Goal: Information Seeking & Learning: Check status

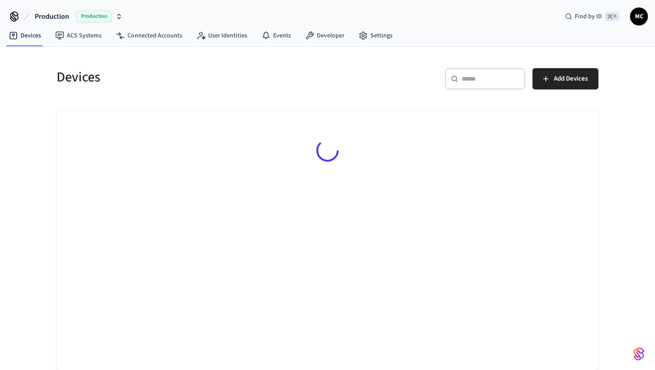
click at [484, 82] on input "text" at bounding box center [490, 78] width 58 height 9
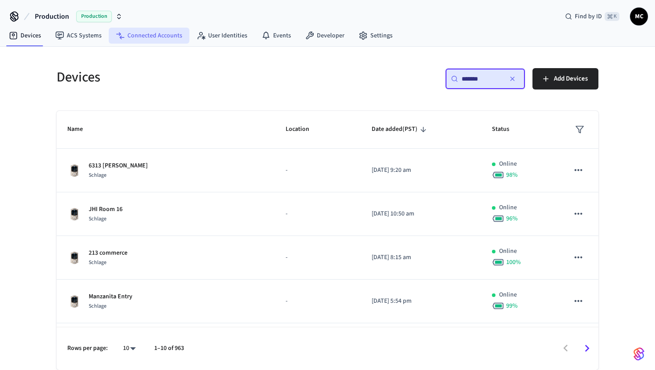
type input "*******"
click at [167, 32] on link "Connected Accounts" at bounding box center [149, 36] width 81 height 16
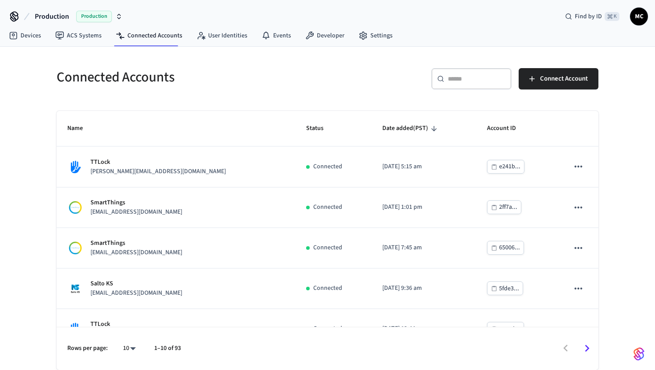
click at [475, 85] on div "​ ​" at bounding box center [471, 78] width 80 height 21
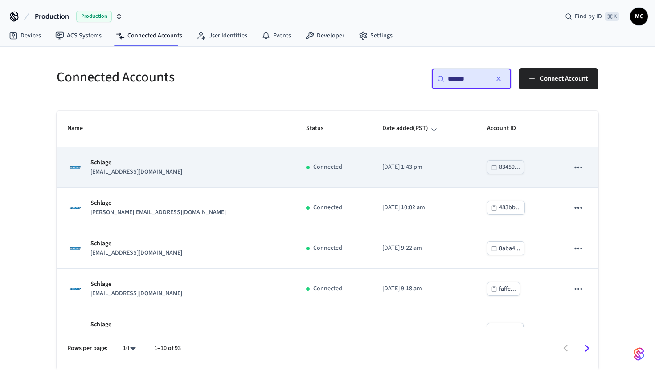
scroll to position [43, 0]
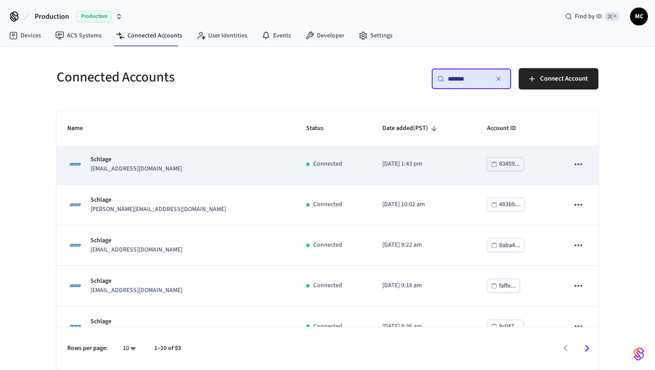
type input "*******"
click at [371, 193] on td "[DATE] 10:02 am" at bounding box center [423, 205] width 105 height 41
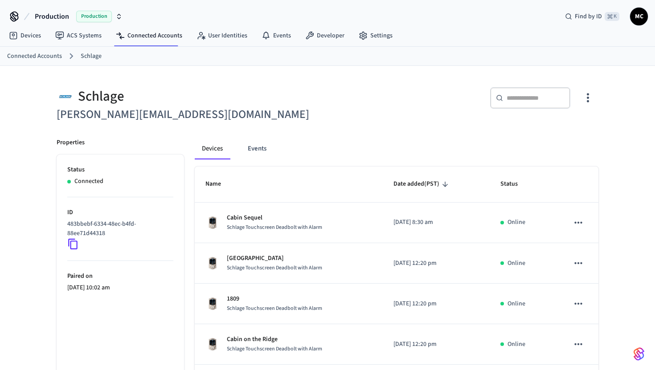
scroll to position [196, 0]
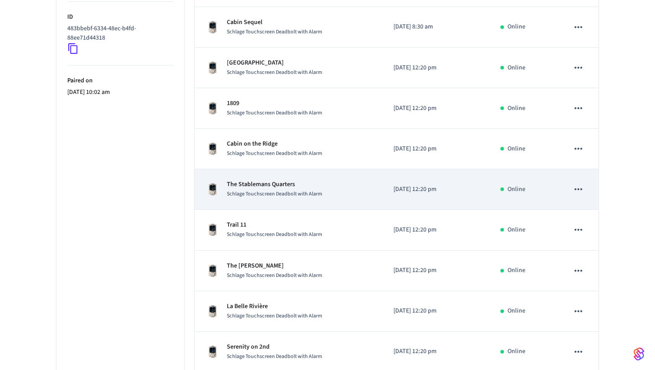
click at [318, 187] on p "The Stablemans Quarters" at bounding box center [274, 184] width 95 height 9
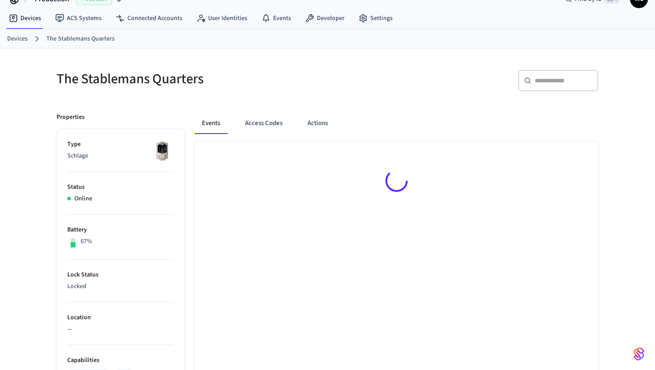
scroll to position [44, 0]
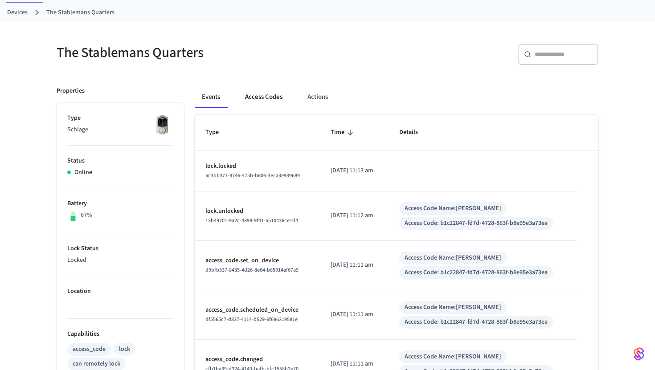
click at [272, 106] on button "Access Codes" at bounding box center [264, 96] width 52 height 21
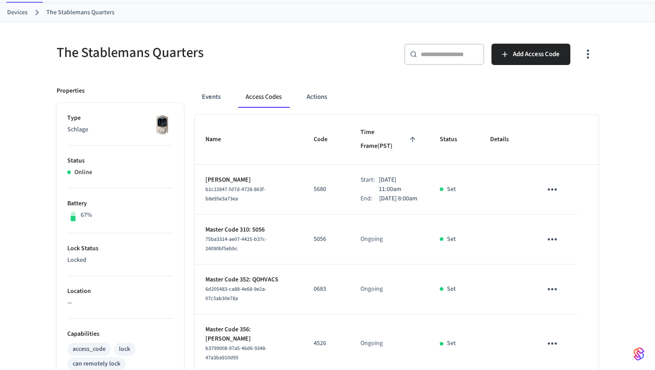
scroll to position [49, 0]
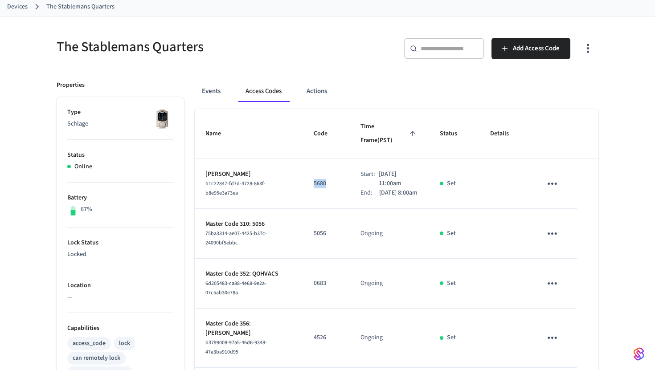
copy p "5680"
drag, startPoint x: 299, startPoint y: 177, endPoint x: 331, endPoint y: 177, distance: 31.6
click at [0, 0] on div "Production Production Find by ID ⌘ K MC Devices ACS Systems Connected Accounts …" at bounding box center [327, 324] width 655 height 747
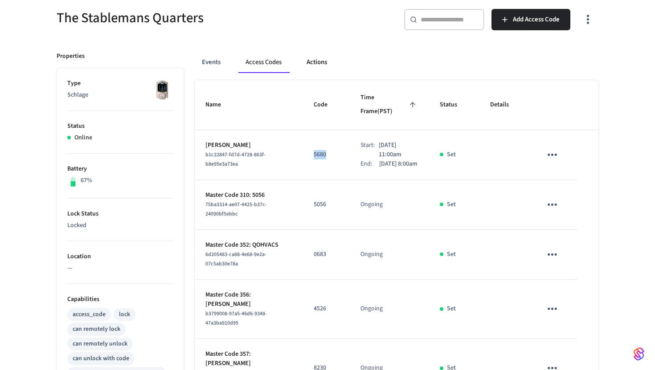
click at [327, 55] on button "Actions" at bounding box center [316, 62] width 35 height 21
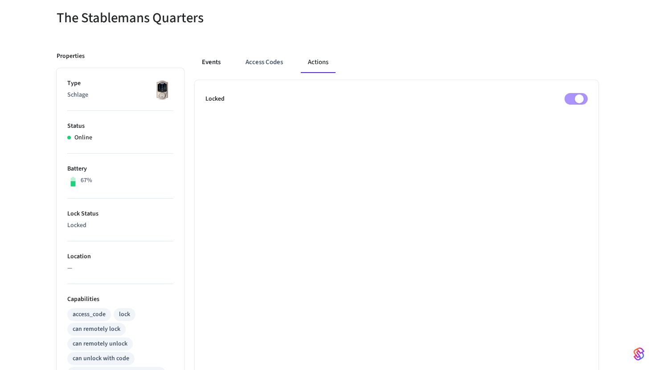
click at [217, 59] on button "Events" at bounding box center [211, 62] width 33 height 21
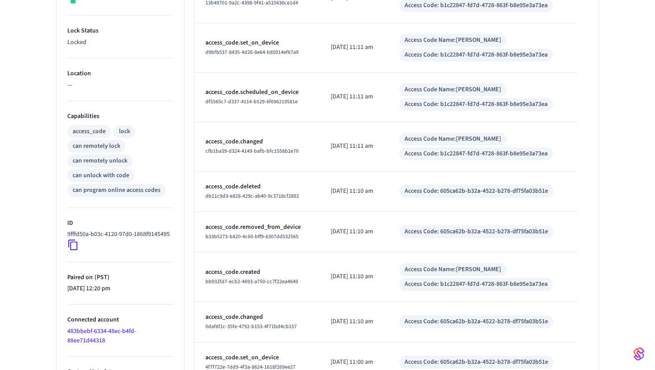
scroll to position [318, 0]
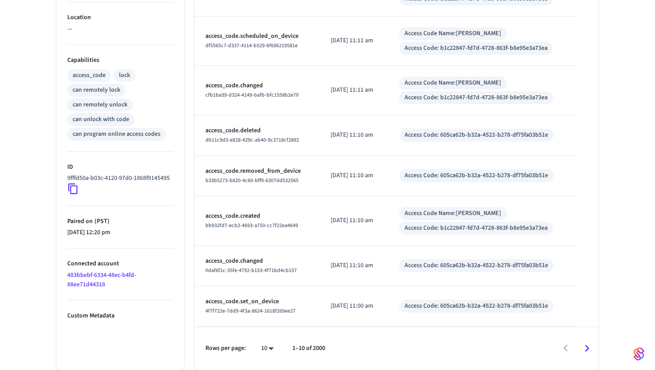
click at [261, 355] on div "10 **" at bounding box center [263, 348] width 29 height 21
click at [261, 348] on body "Production Production Find by ID ⌘ K MC Devices ACS Systems Connected Accounts …" at bounding box center [327, 26] width 655 height 688
click at [261, 348] on li "100" at bounding box center [264, 344] width 24 height 24
type input "***"
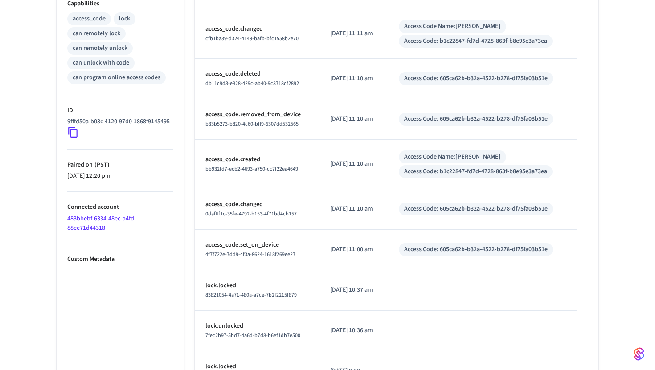
scroll to position [374, 0]
click at [283, 266] on td "access_code.set_on_device 4f7f722e-7dd9-4f3a-8624-1618f269ee27" at bounding box center [257, 250] width 125 height 41
click at [232, 271] on td "lock.locked 83821054-4a71-480a-a7ce-7b2f2215f879" at bounding box center [257, 291] width 125 height 41
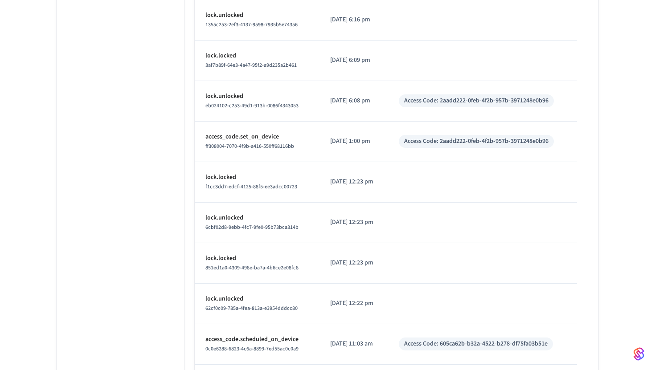
scroll to position [4001, 0]
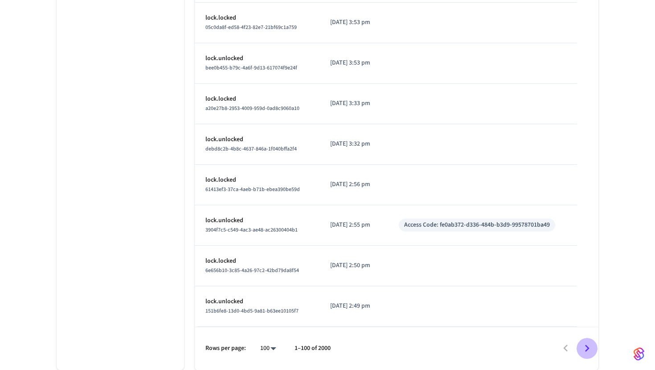
click at [590, 351] on icon "Go to next page" at bounding box center [587, 349] width 14 height 14
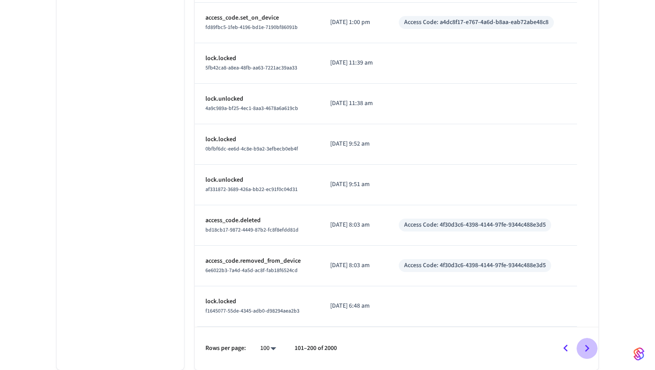
click at [590, 351] on icon "Go to next page" at bounding box center [587, 349] width 14 height 14
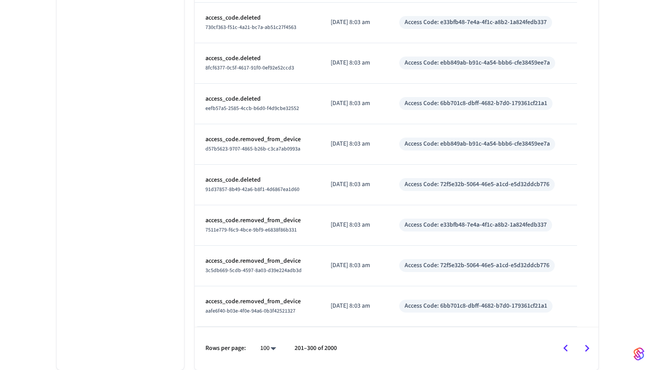
click at [590, 351] on icon "Go to next page" at bounding box center [587, 349] width 14 height 14
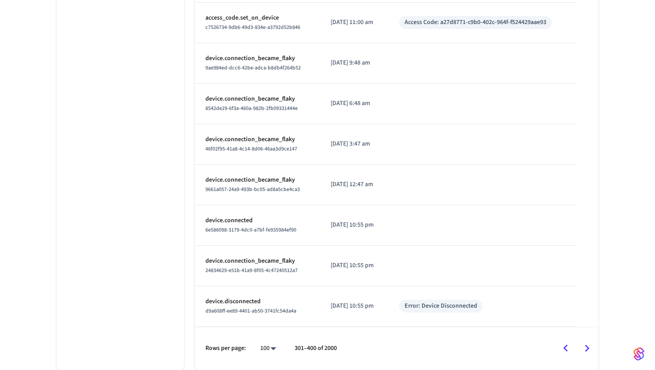
click at [590, 351] on icon "Go to next page" at bounding box center [587, 349] width 14 height 14
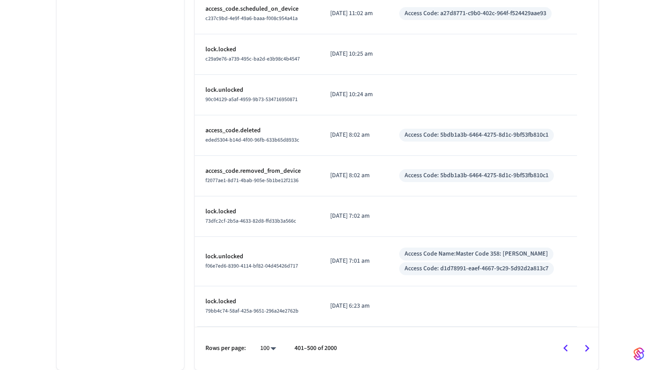
click at [590, 351] on icon "Go to next page" at bounding box center [587, 349] width 14 height 14
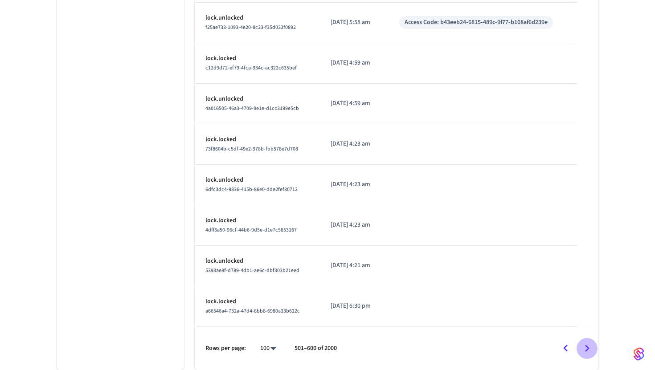
click at [590, 351] on icon "Go to next page" at bounding box center [587, 349] width 14 height 14
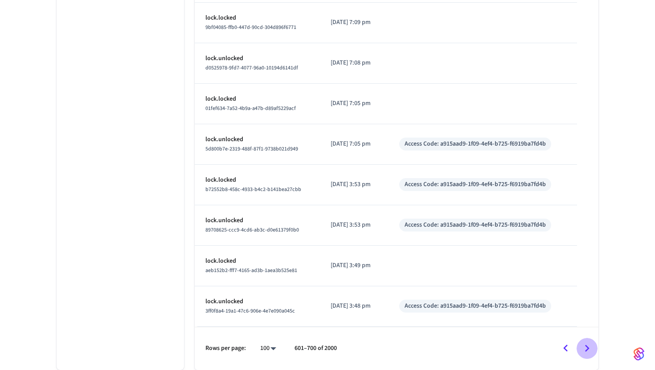
click at [590, 351] on icon "Go to next page" at bounding box center [587, 349] width 14 height 14
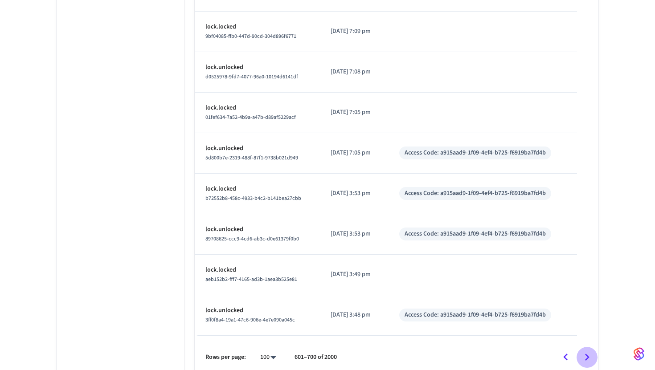
click at [590, 351] on icon "Go to next page" at bounding box center [587, 358] width 14 height 14
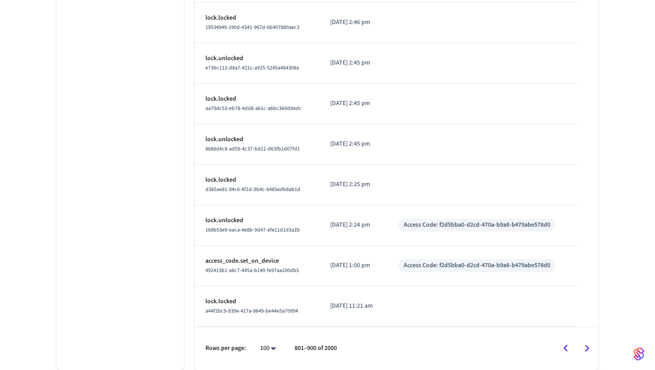
click at [590, 351] on icon "Go to next page" at bounding box center [587, 349] width 14 height 14
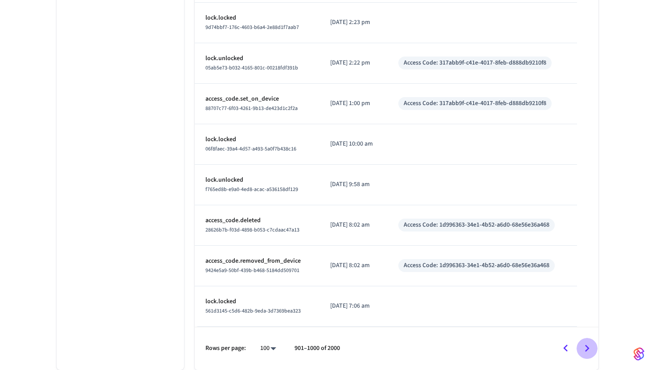
click at [590, 351] on icon "Go to next page" at bounding box center [587, 349] width 14 height 14
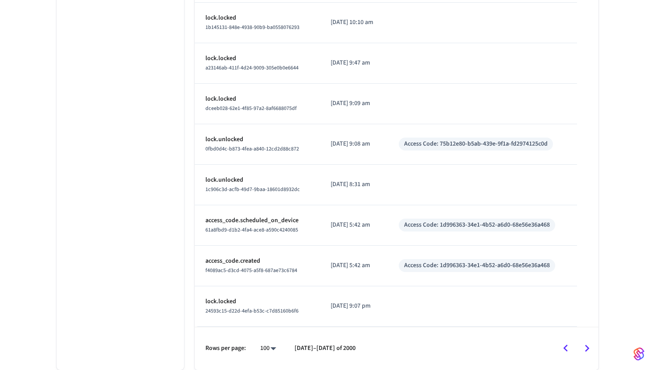
click at [590, 351] on icon "Go to next page" at bounding box center [587, 349] width 14 height 14
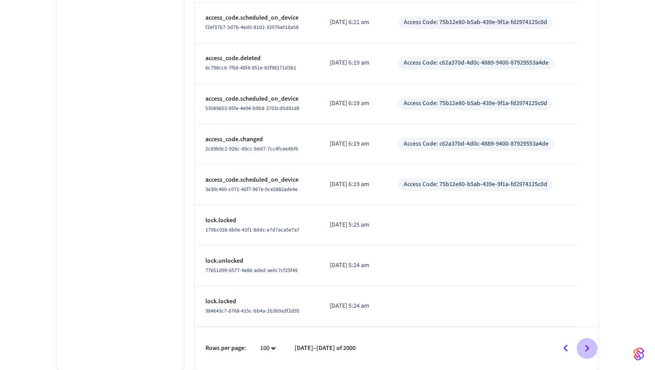
click at [590, 351] on icon "Go to next page" at bounding box center [587, 349] width 14 height 14
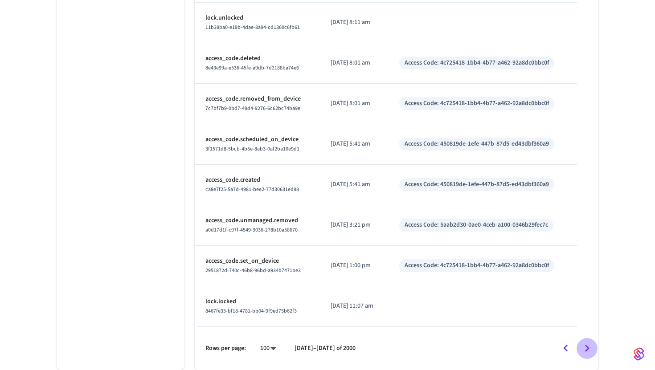
click at [590, 351] on icon "Go to next page" at bounding box center [587, 349] width 14 height 14
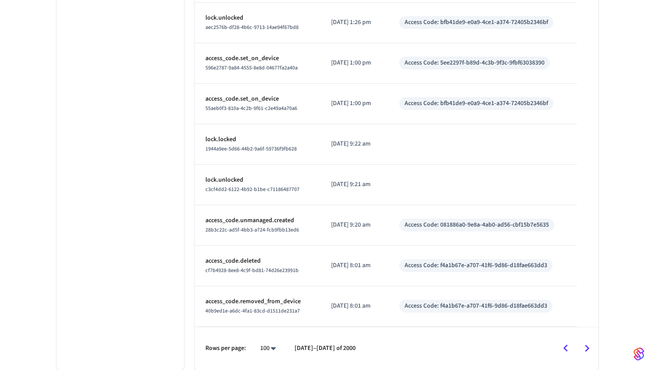
click at [590, 351] on icon "Go to next page" at bounding box center [587, 349] width 14 height 14
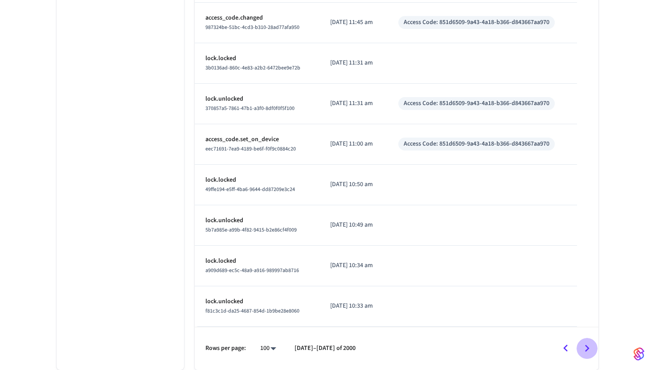
click at [590, 351] on icon "Go to next page" at bounding box center [587, 349] width 14 height 14
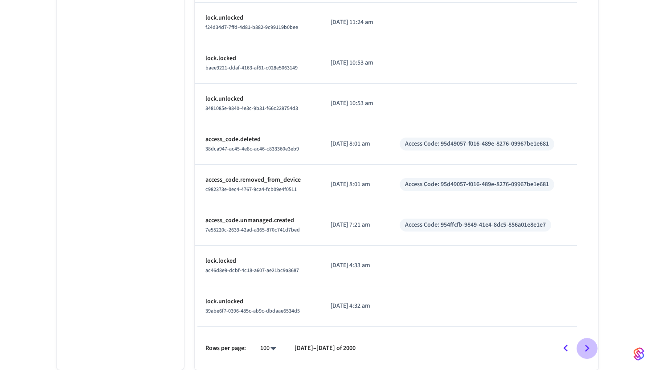
click at [590, 351] on icon "Go to next page" at bounding box center [587, 349] width 14 height 14
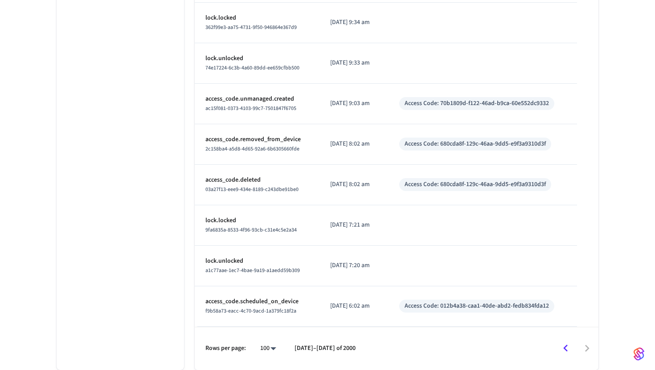
click at [590, 351] on div at bounding box center [480, 348] width 233 height 21
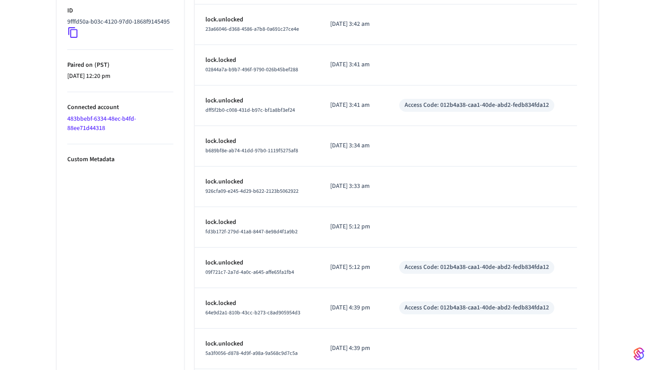
scroll to position [118, 0]
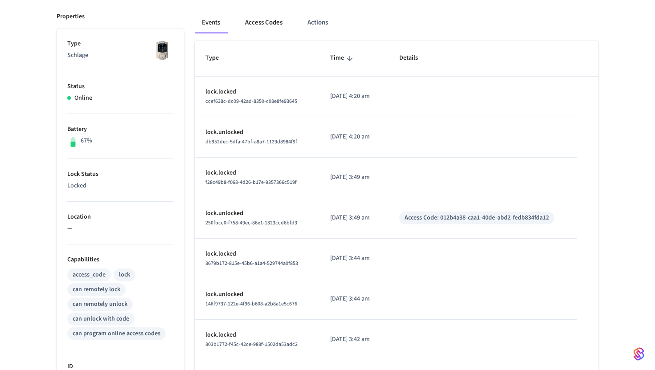
click at [258, 16] on button "Access Codes" at bounding box center [264, 22] width 52 height 21
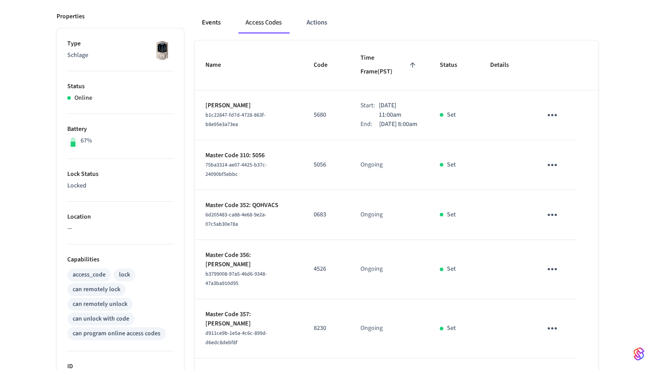
click at [222, 20] on button "Events" at bounding box center [211, 22] width 33 height 21
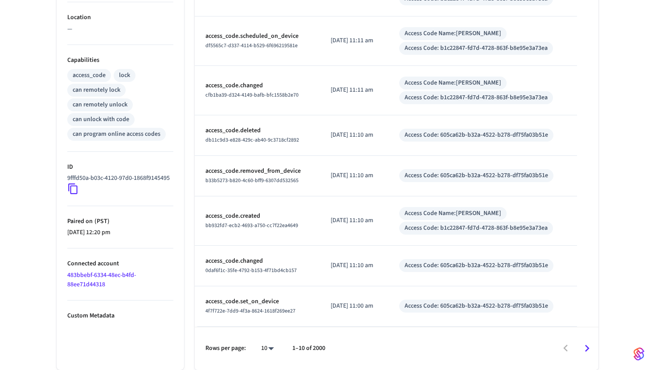
scroll to position [104, 0]
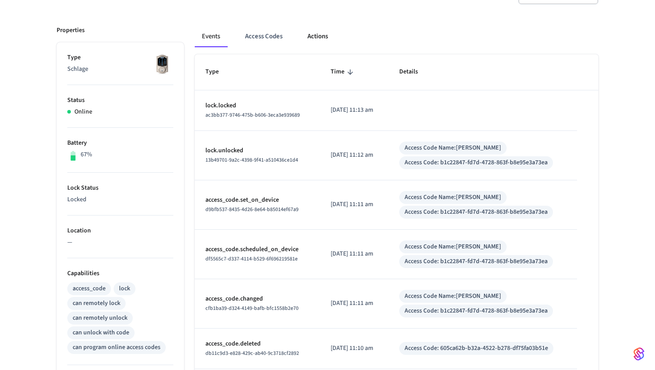
click at [308, 40] on button "Actions" at bounding box center [317, 36] width 35 height 21
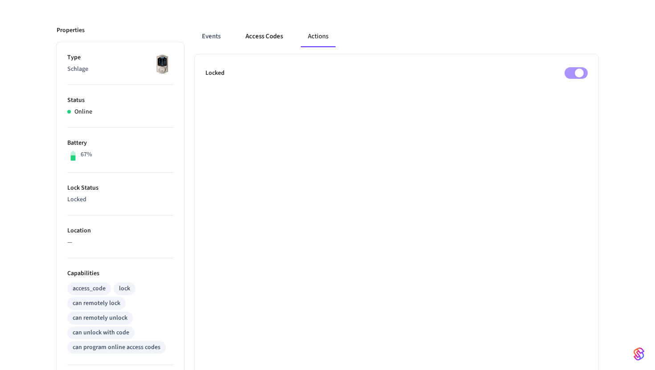
click at [266, 40] on button "Access Codes" at bounding box center [264, 36] width 52 height 21
